Goal: Information Seeking & Learning: Learn about a topic

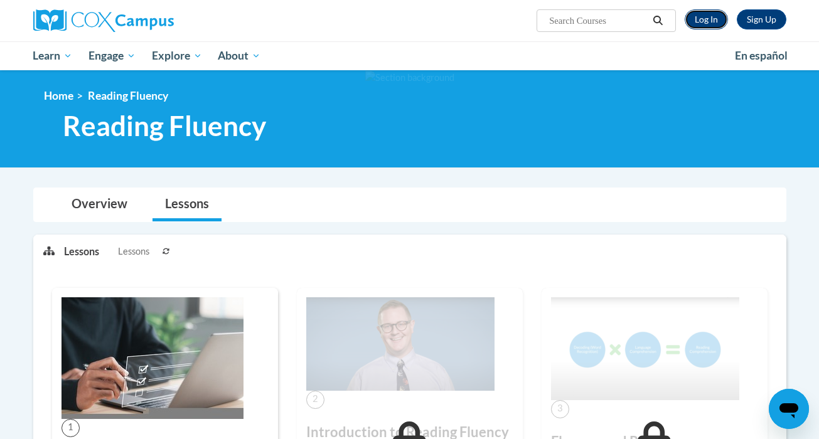
click at [716, 18] on link "Log In" at bounding box center [706, 19] width 43 height 20
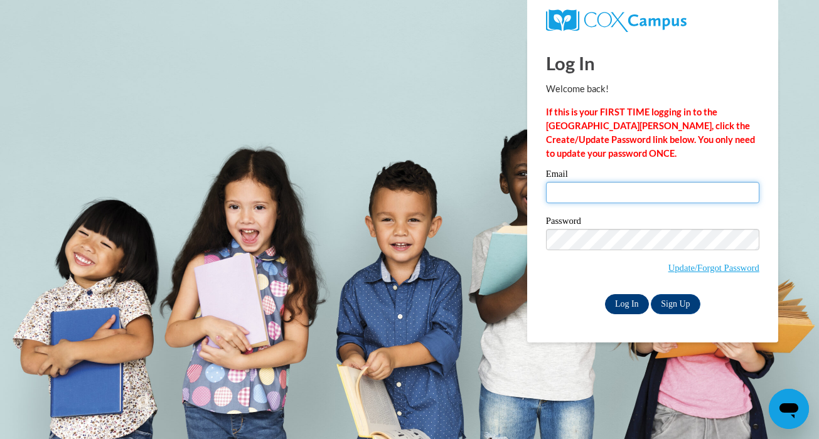
type input "mendleskyc@ripon.k12.wi.us"
click at [618, 309] on input "Log In" at bounding box center [627, 304] width 44 height 20
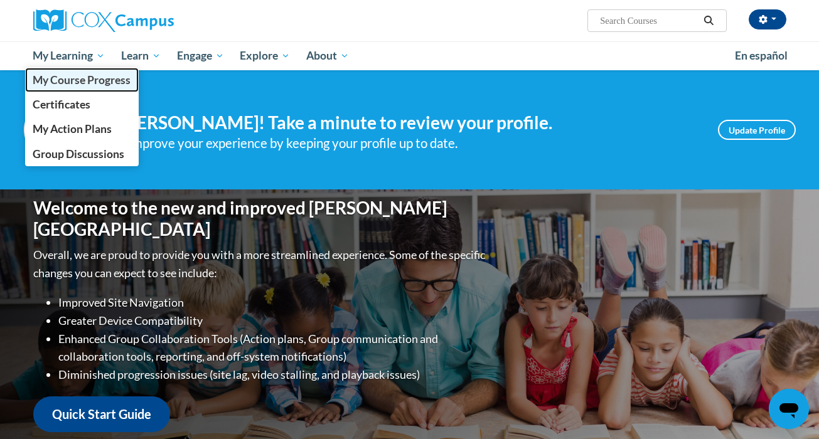
click at [85, 77] on span "My Course Progress" at bounding box center [82, 79] width 98 height 13
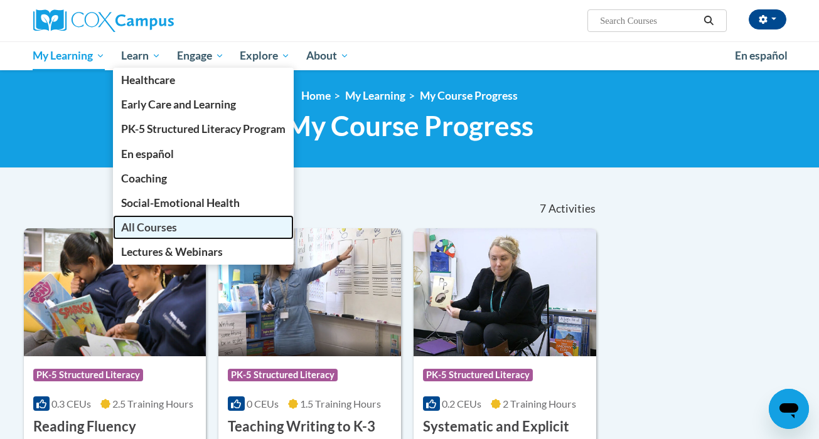
click at [177, 225] on span "All Courses" at bounding box center [149, 227] width 56 height 13
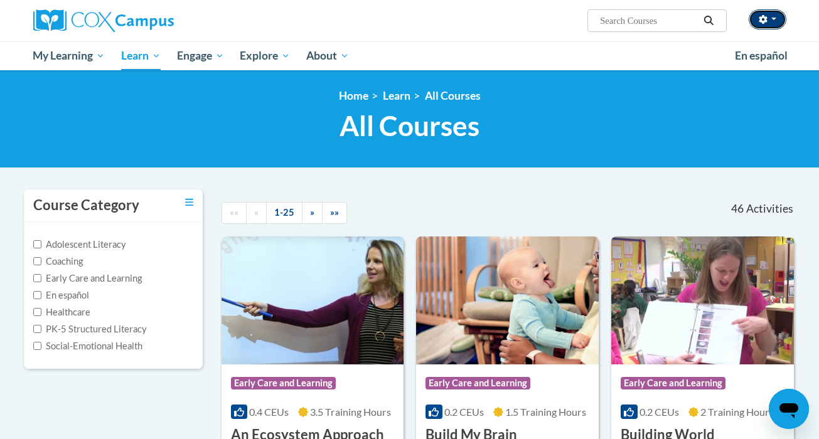
click at [762, 27] on button "button" at bounding box center [768, 19] width 38 height 20
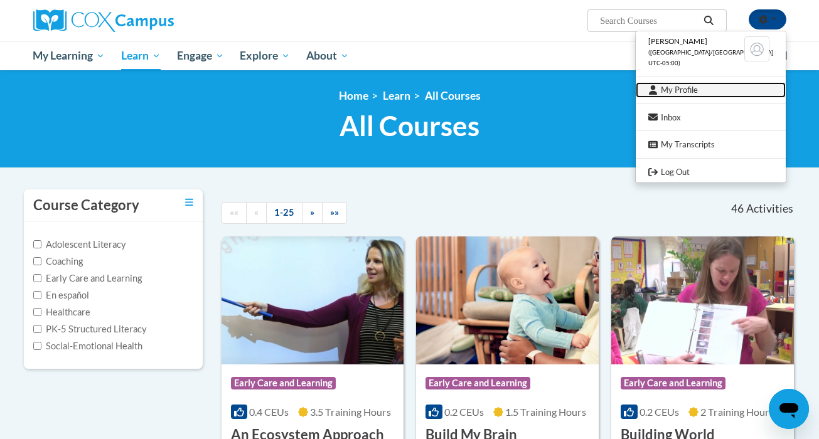
click at [677, 93] on link "My Profile" at bounding box center [711, 90] width 150 height 16
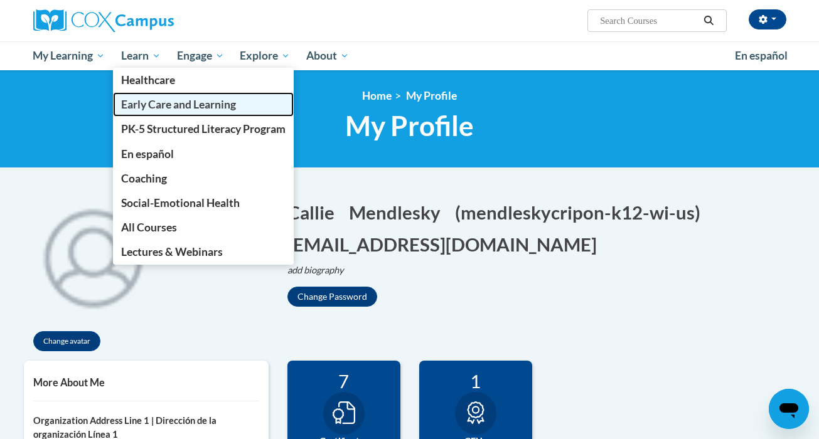
click at [200, 102] on span "Early Care and Learning" at bounding box center [178, 104] width 115 height 13
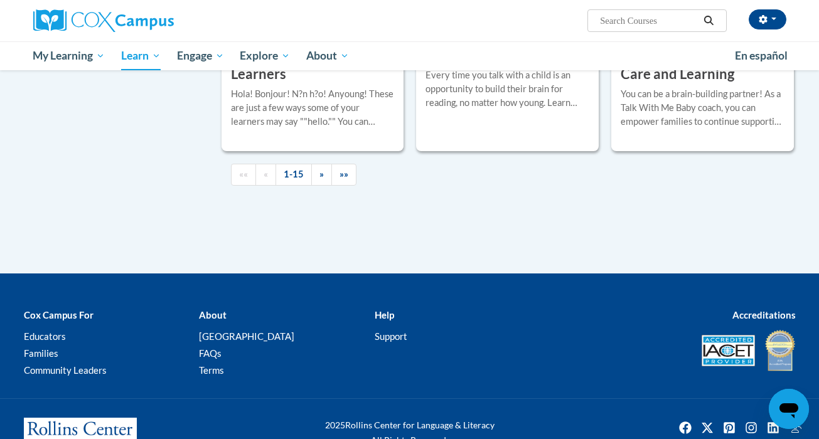
scroll to position [1959, 0]
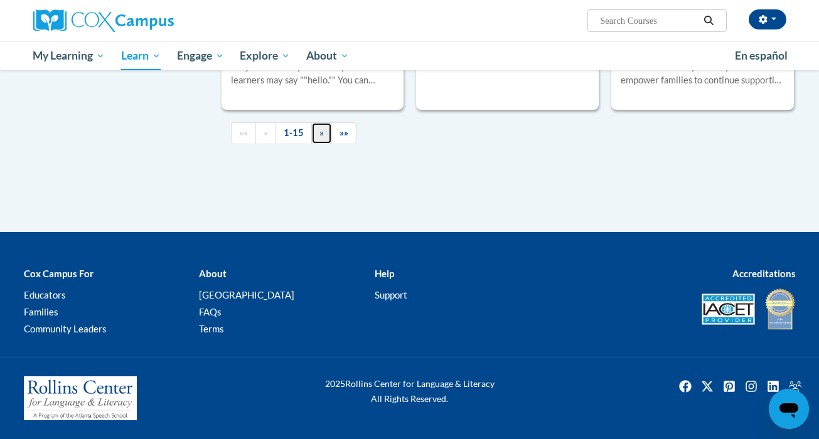
click at [315, 136] on link "»" at bounding box center [321, 133] width 21 height 22
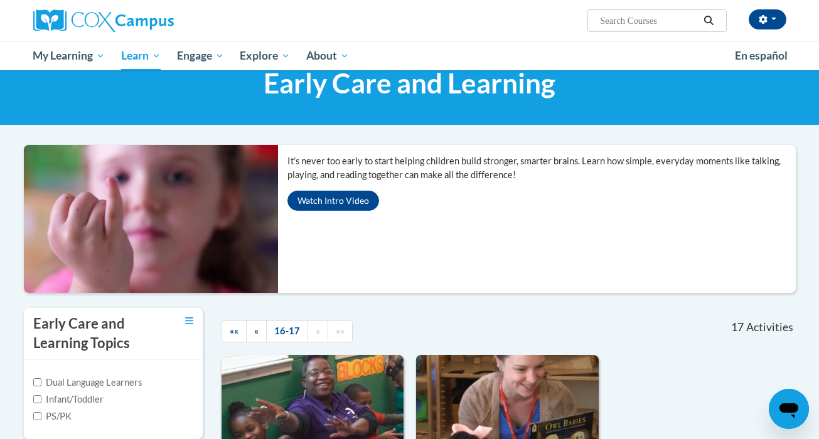
scroll to position [0, 0]
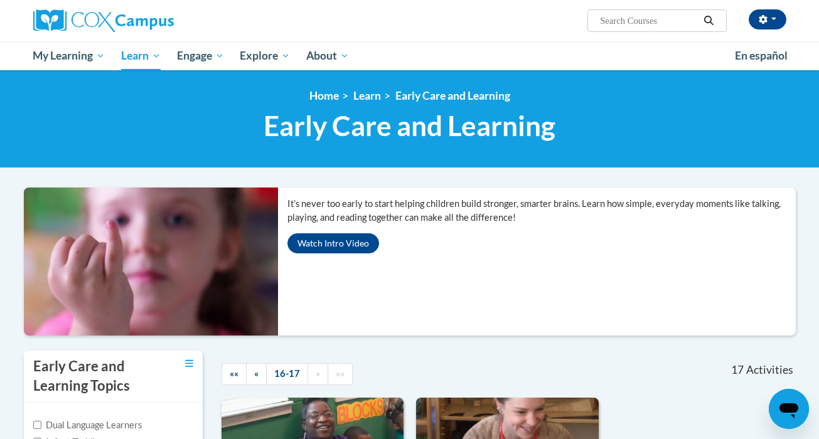
click at [637, 13] on input "Search..." at bounding box center [649, 20] width 100 height 15
type input "fluency"
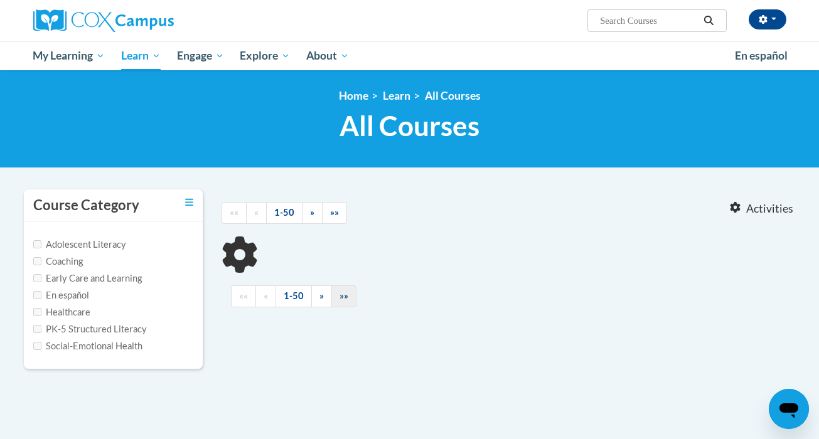
type input "fluency"
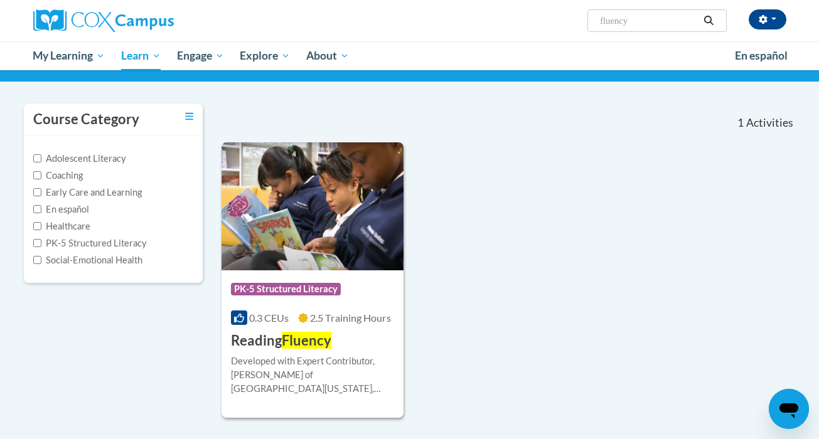
scroll to position [121, 0]
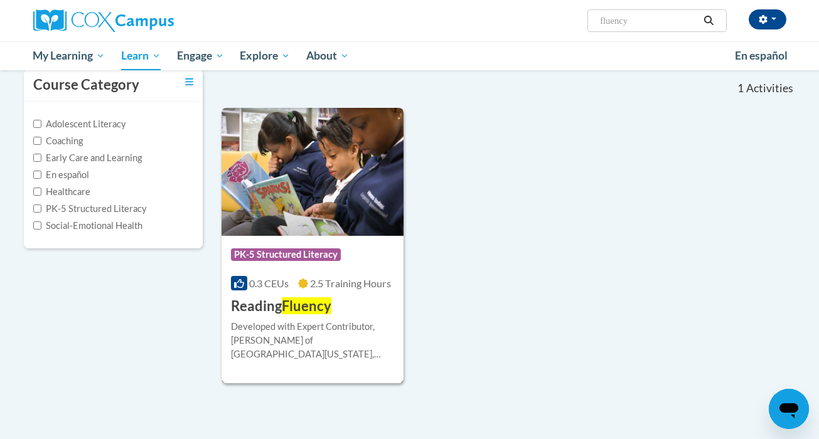
click at [372, 262] on div "Course Category: PK-5 Structured Literacy" at bounding box center [313, 256] width 164 height 28
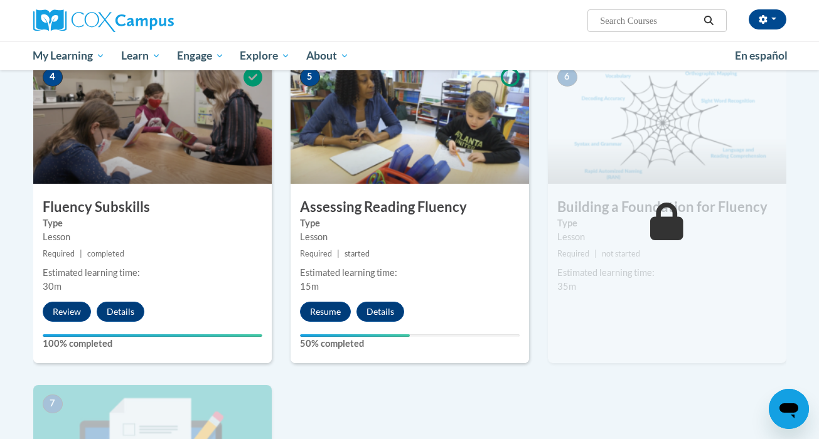
scroll to position [642, 0]
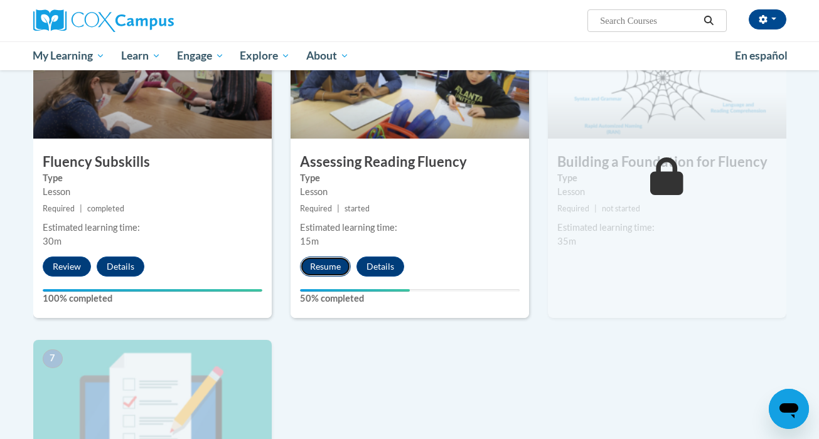
click at [332, 262] on button "Resume" at bounding box center [325, 267] width 51 height 20
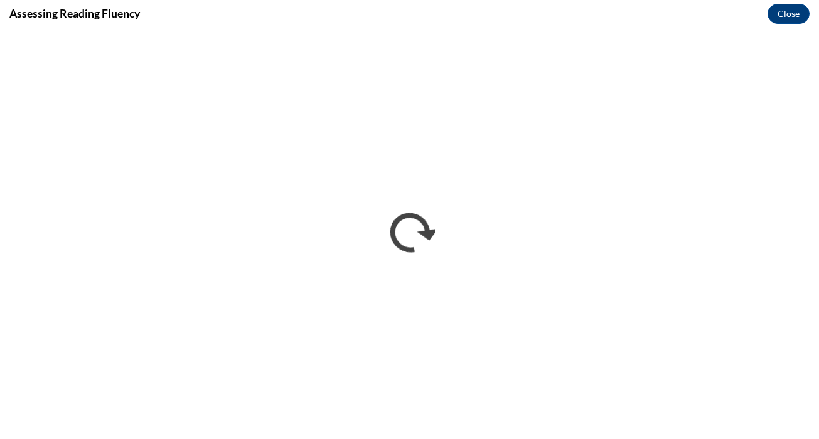
scroll to position [0, 0]
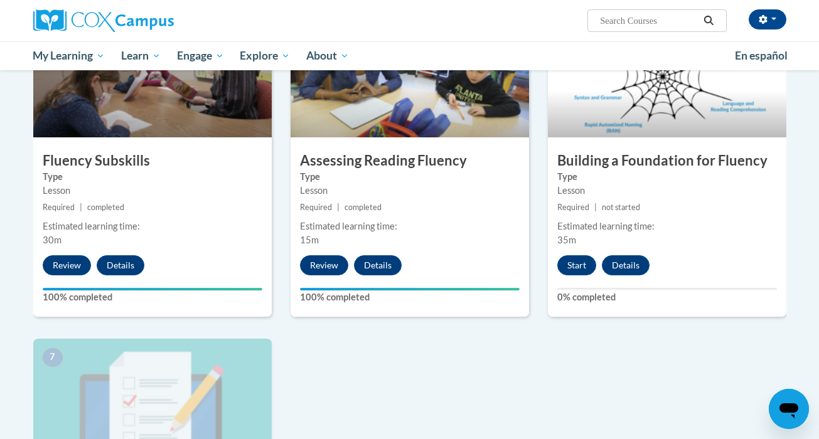
scroll to position [644, 0]
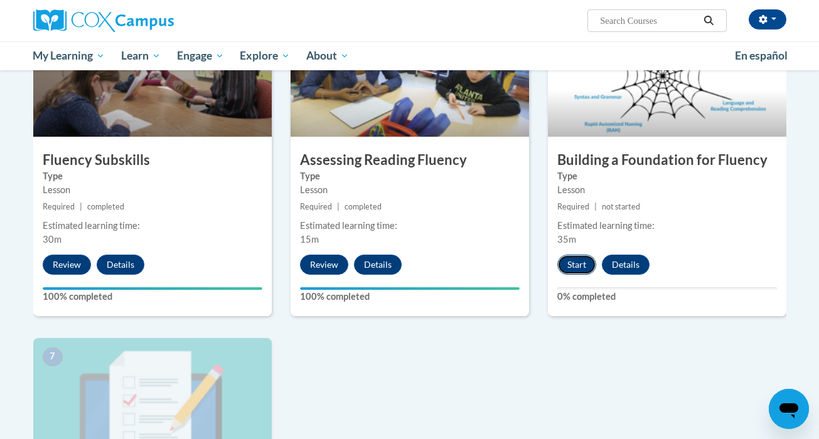
click at [583, 260] on button "Start" at bounding box center [576, 265] width 39 height 20
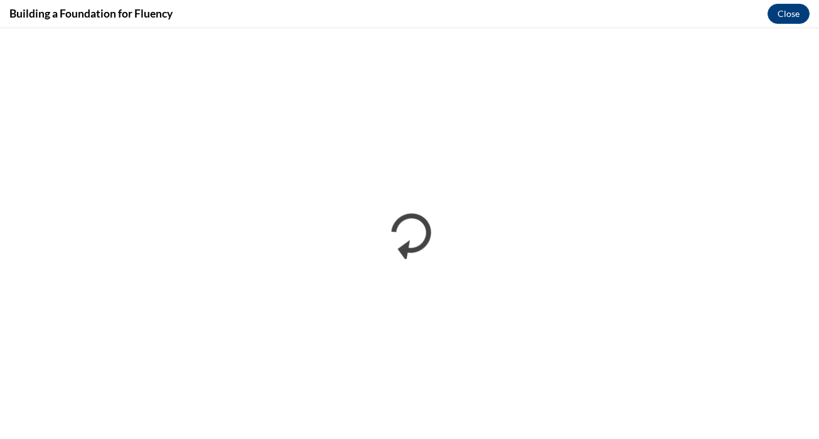
scroll to position [0, 0]
